Goal: Information Seeking & Learning: Compare options

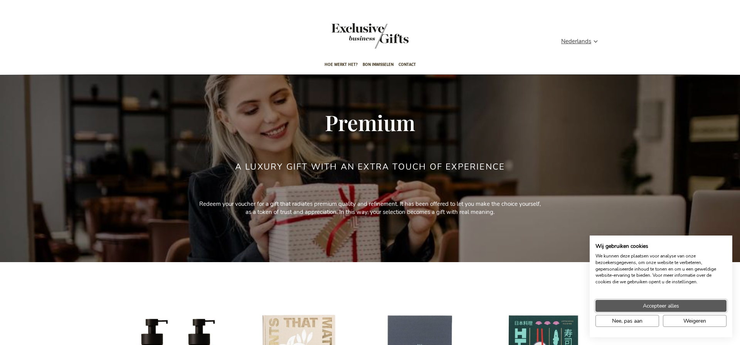
click at [646, 307] on span "Accepteer alles" at bounding box center [661, 306] width 36 height 8
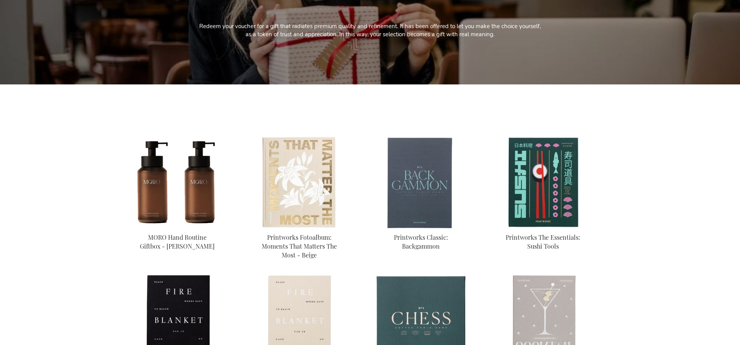
scroll to position [234, 0]
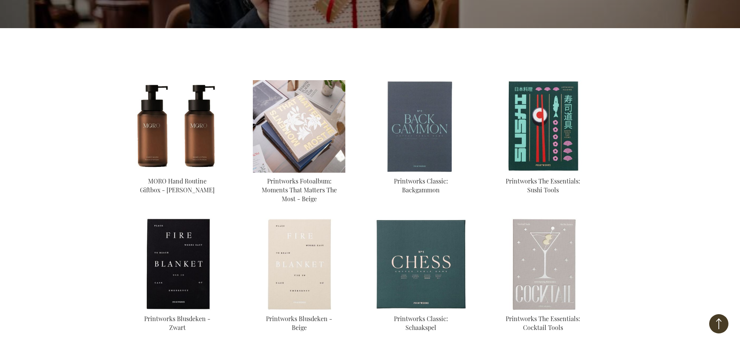
click at [290, 148] on img at bounding box center [299, 126] width 92 height 92
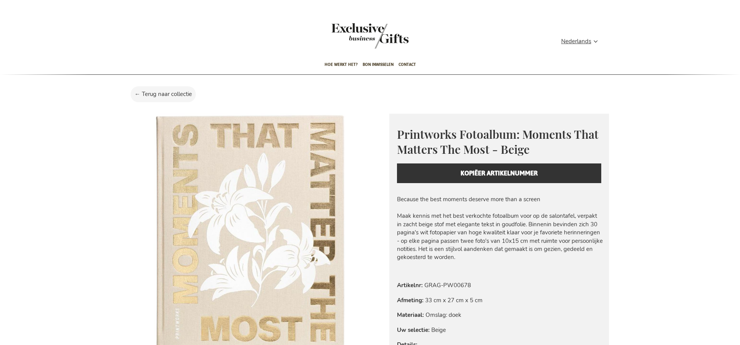
click at [418, 174] on div "Printworks Fotoalbum: Moments That Matters The Most - Beige Everyday beauty, th…" at bounding box center [499, 155] width 220 height 82
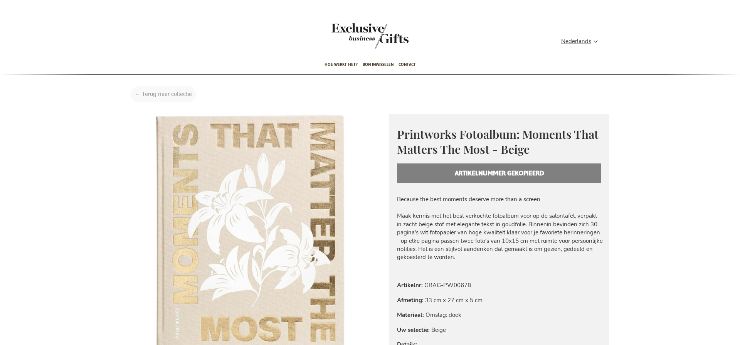
click at [149, 101] on div "Home Printworks Fotoalbum: Moments That Matters The Most - Beige" at bounding box center [370, 96] width 490 height 20
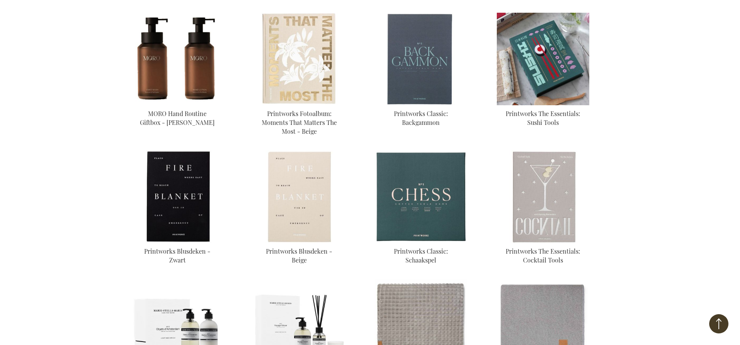
scroll to position [303, 0]
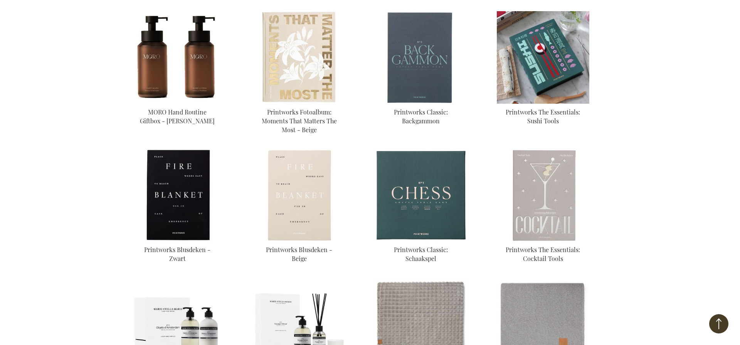
click at [551, 76] on img at bounding box center [543, 57] width 92 height 92
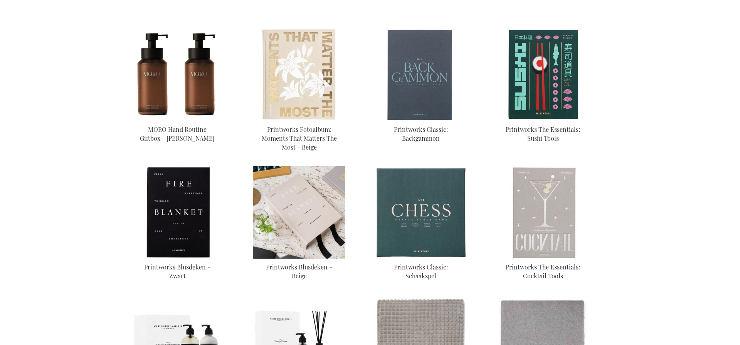
scroll to position [303, 0]
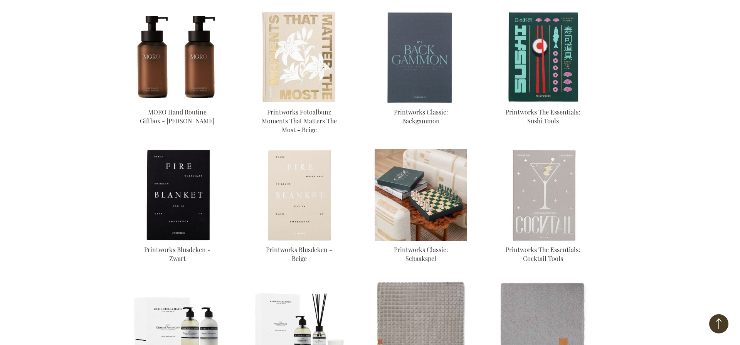
click at [429, 189] on img at bounding box center [421, 195] width 92 height 92
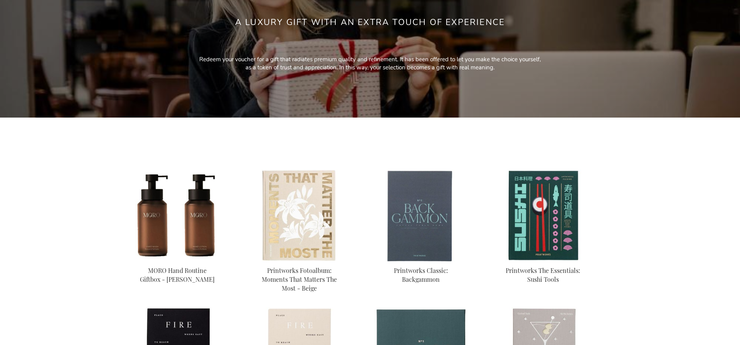
scroll to position [250, 0]
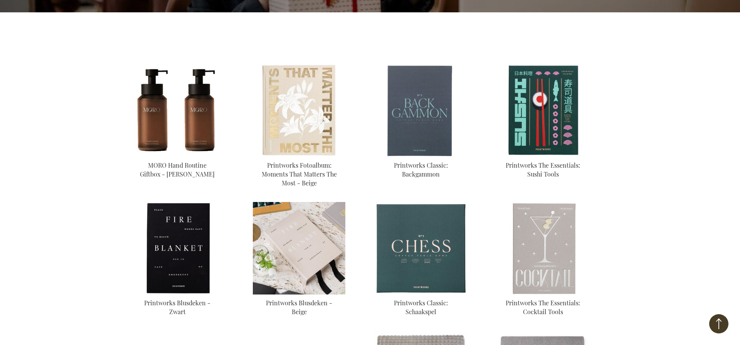
click at [310, 239] on img at bounding box center [299, 248] width 92 height 92
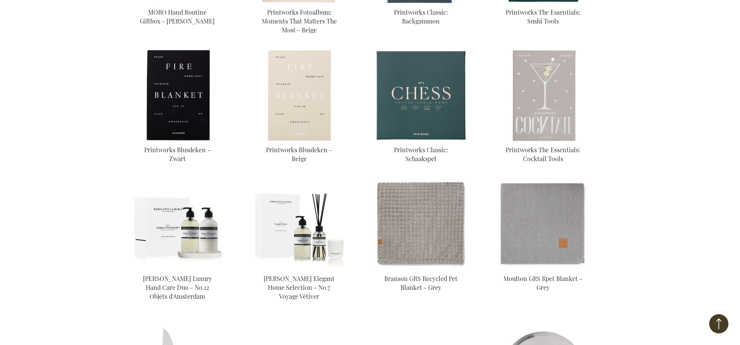
scroll to position [69, 0]
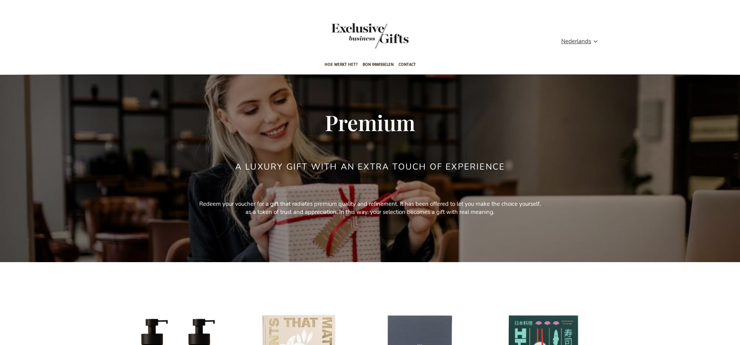
click at [180, 272] on div "Gift Occasion X-mas Father's day Merk Anovi Atelier Rebul Marie-Stella-Maris Pe…" at bounding box center [370, 263] width 478 height 28
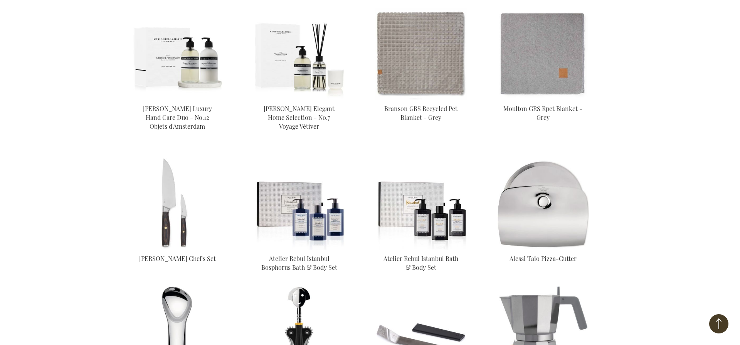
scroll to position [600, 0]
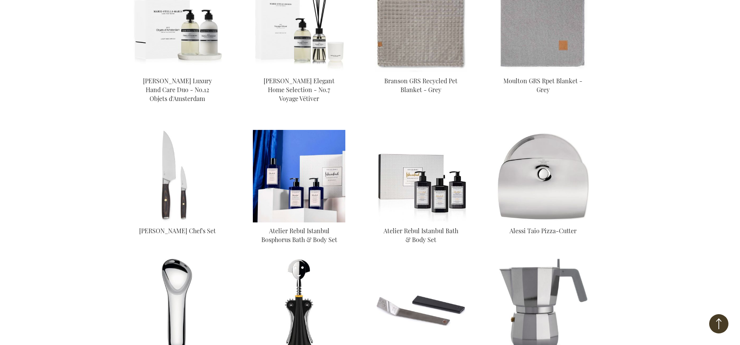
click at [284, 187] on img at bounding box center [299, 176] width 92 height 92
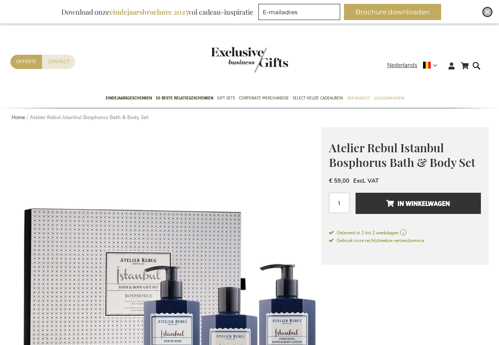
click at [487, 13] on img "Close" at bounding box center [487, 12] width 5 height 5
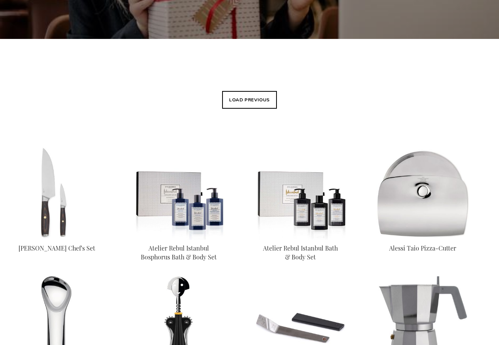
scroll to position [325, 0]
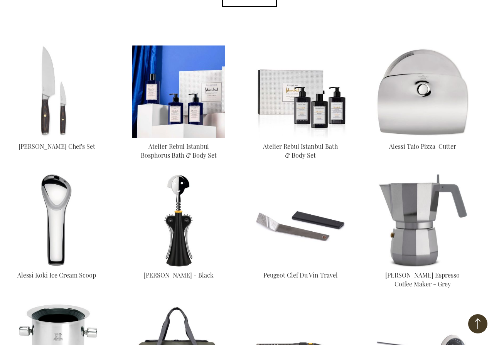
click at [168, 113] on img at bounding box center [178, 91] width 92 height 92
